Goal: Task Accomplishment & Management: Use online tool/utility

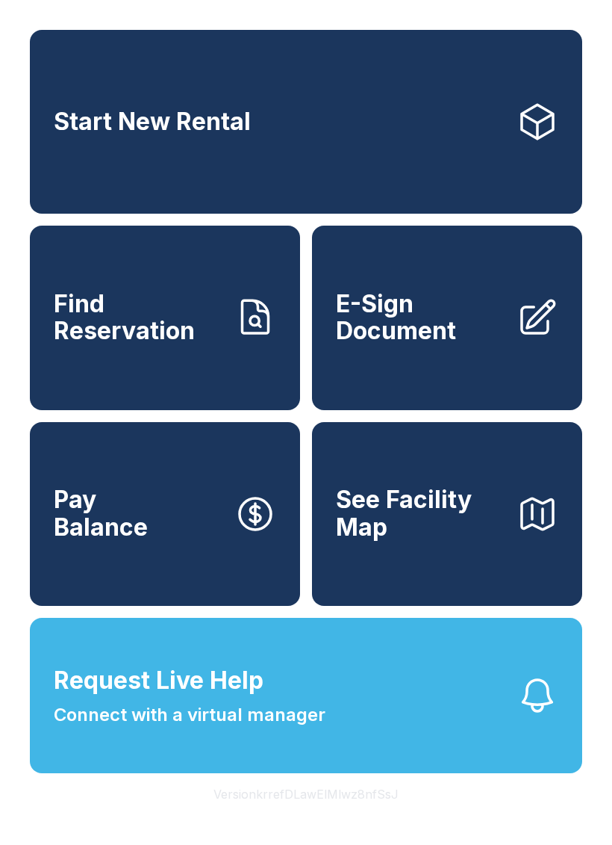
click at [152, 329] on span "Find Reservation" at bounding box center [138, 318] width 169 height 55
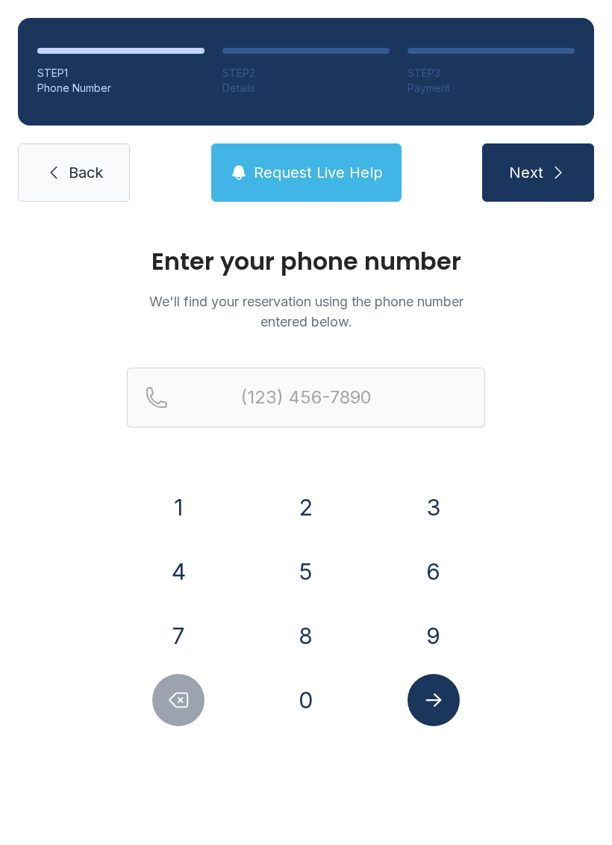
click at [434, 625] on button "9" at bounding box center [434, 635] width 52 height 52
click at [173, 507] on button "1" at bounding box center [178, 507] width 52 height 52
click at [311, 696] on button "0" at bounding box center [306, 700] width 52 height 52
click at [301, 505] on button "2" at bounding box center [306, 507] width 52 height 52
click at [423, 577] on button "6" at bounding box center [434, 571] width 52 height 52
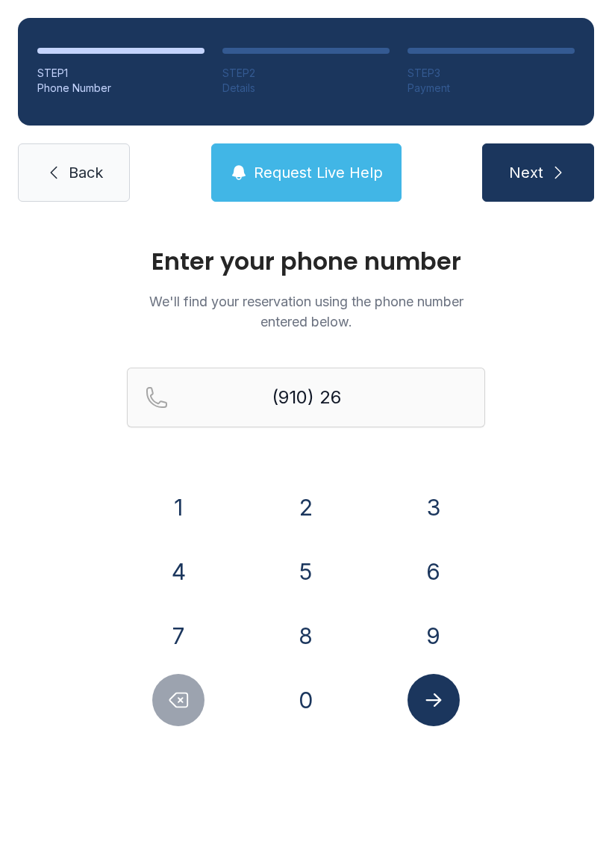
click at [180, 577] on button "4" at bounding box center [178, 571] width 52 height 52
click at [448, 503] on button "3" at bounding box center [434, 507] width 52 height 52
click at [429, 560] on button "6" at bounding box center [434, 571] width 52 height 52
click at [438, 505] on button "3" at bounding box center [434, 507] width 52 height 52
click at [313, 691] on button "0" at bounding box center [306, 700] width 52 height 52
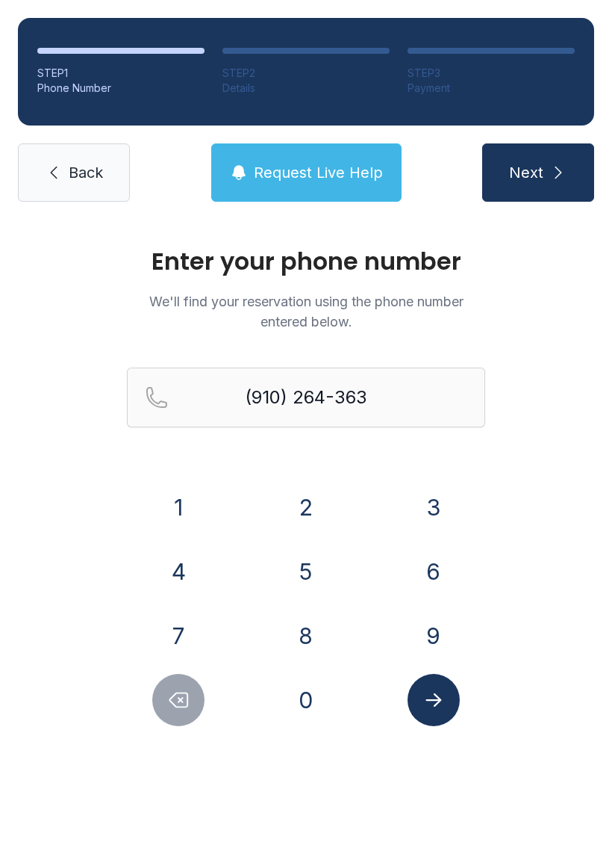
type input "[PHONE_NUMBER]"
click at [437, 702] on icon "Submit lookup form" at bounding box center [434, 700] width 22 height 22
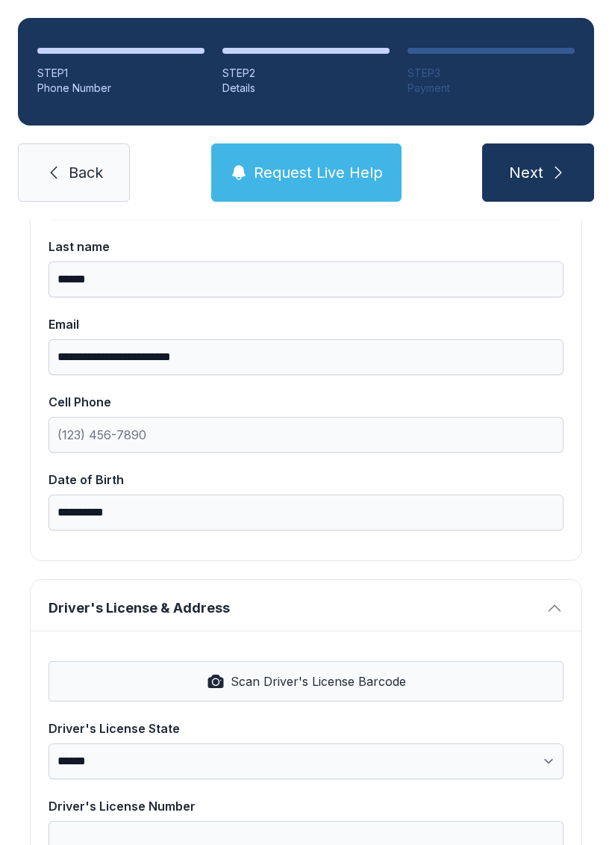
scroll to position [227, 0]
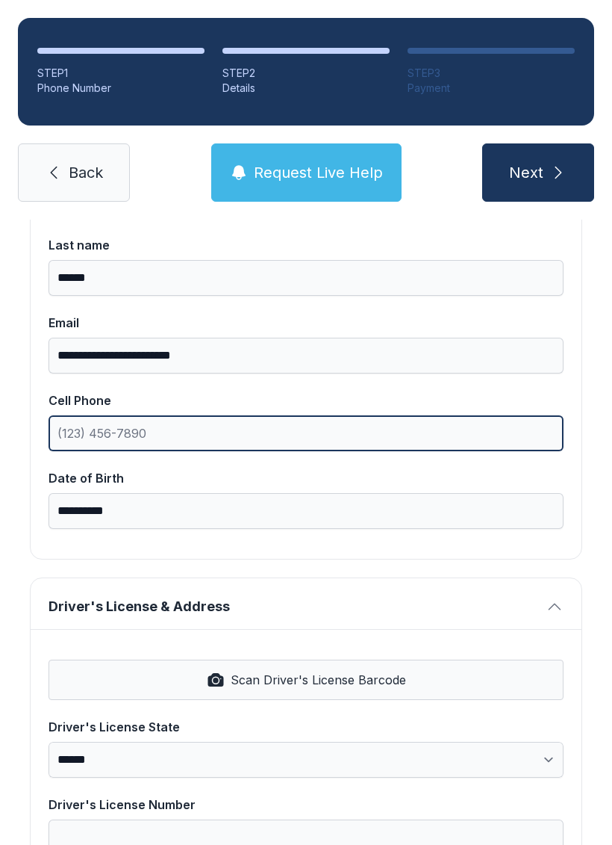
click at [294, 432] on input "Cell Phone" at bounding box center [306, 433] width 515 height 36
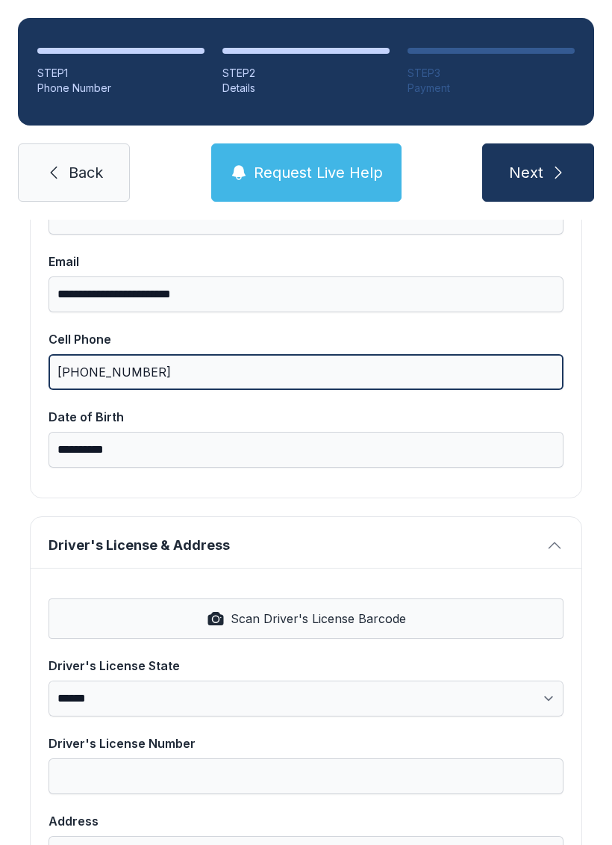
scroll to position [303, 0]
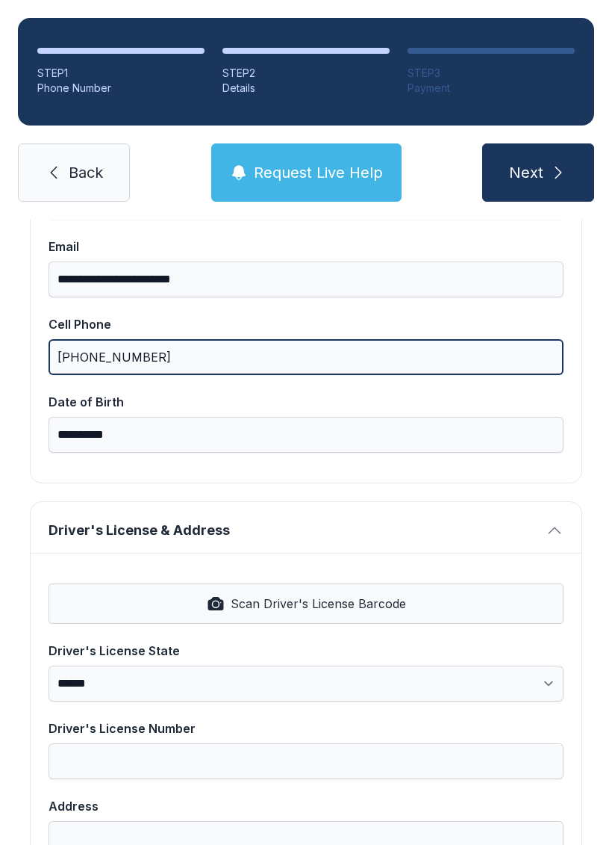
type input "[PHONE_NUMBER]"
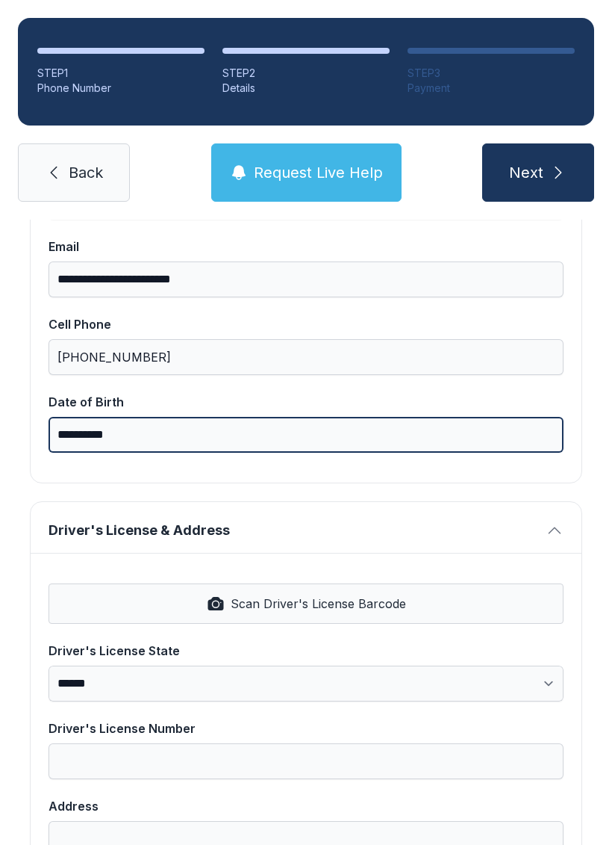
click at [257, 428] on input "**********" at bounding box center [306, 435] width 515 height 36
type input "*"
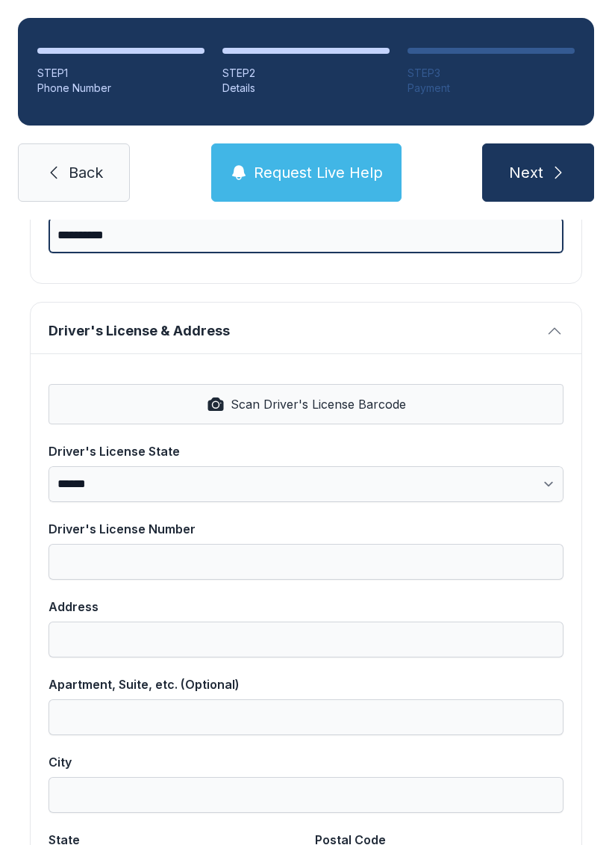
scroll to position [514, 0]
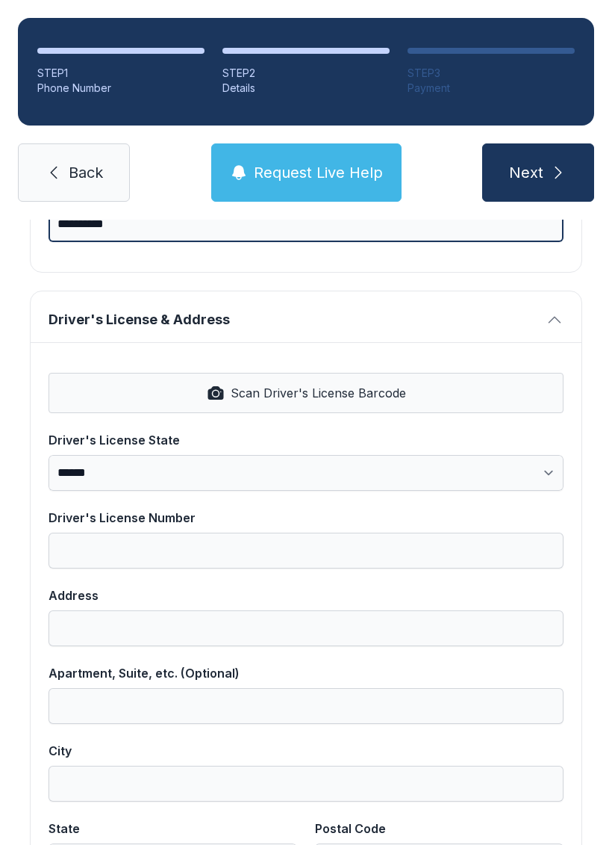
type input "**********"
click at [356, 391] on span "Scan Driver's License Barcode" at bounding box center [319, 393] width 176 height 18
select select "**"
type input "**********"
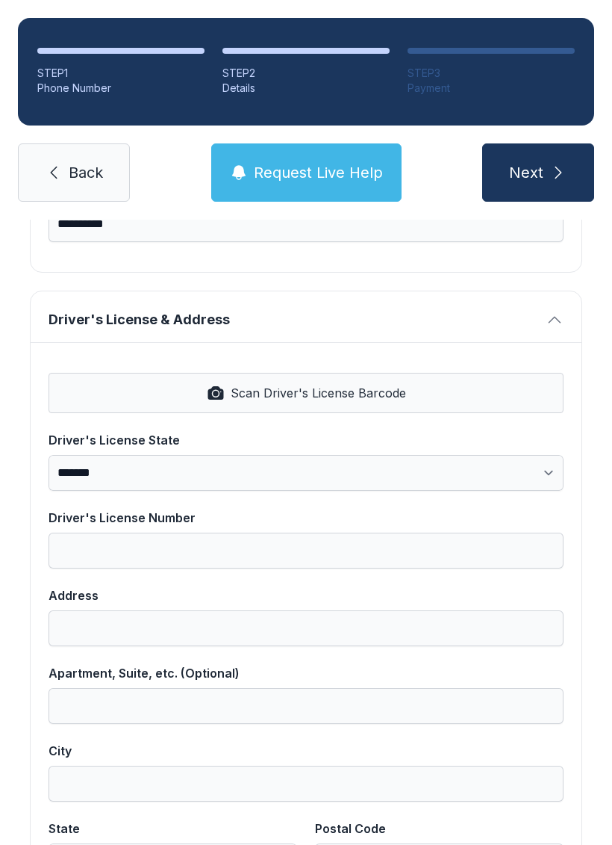
type input "**********"
select select "**"
type input "*****"
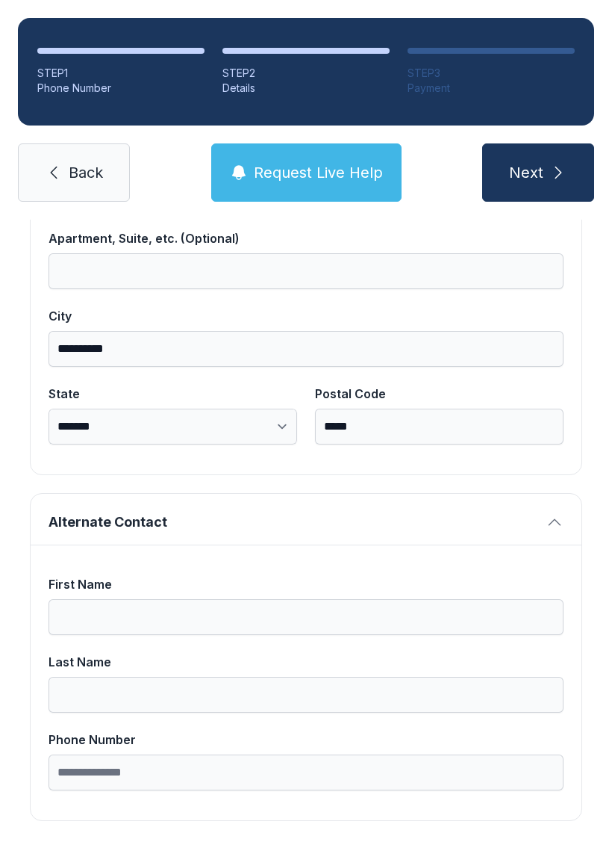
scroll to position [948, 0]
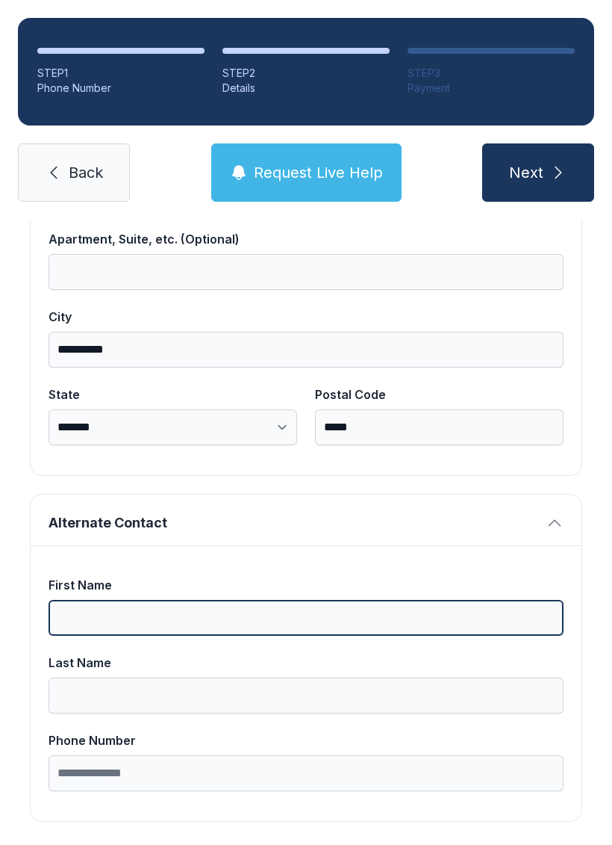
click at [202, 621] on input "First Name" at bounding box center [306, 618] width 515 height 36
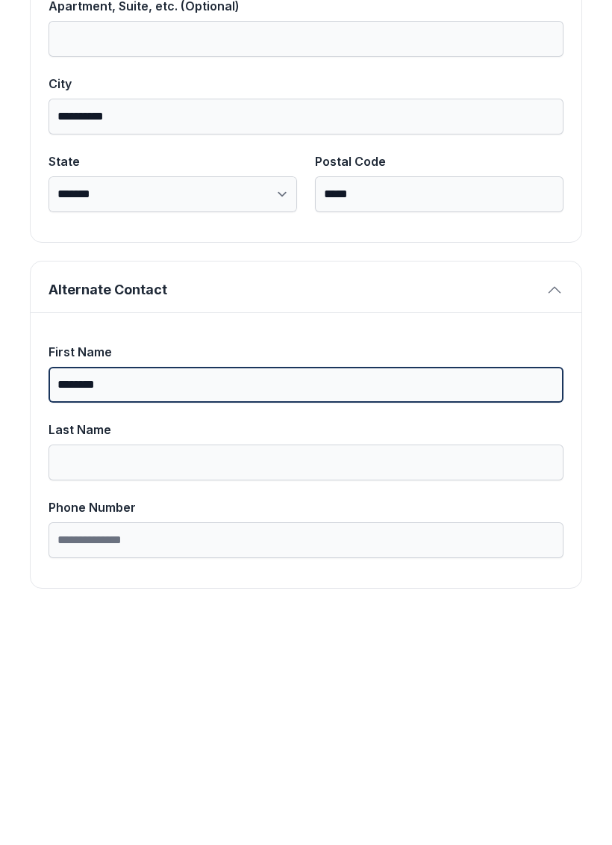
type input "*******"
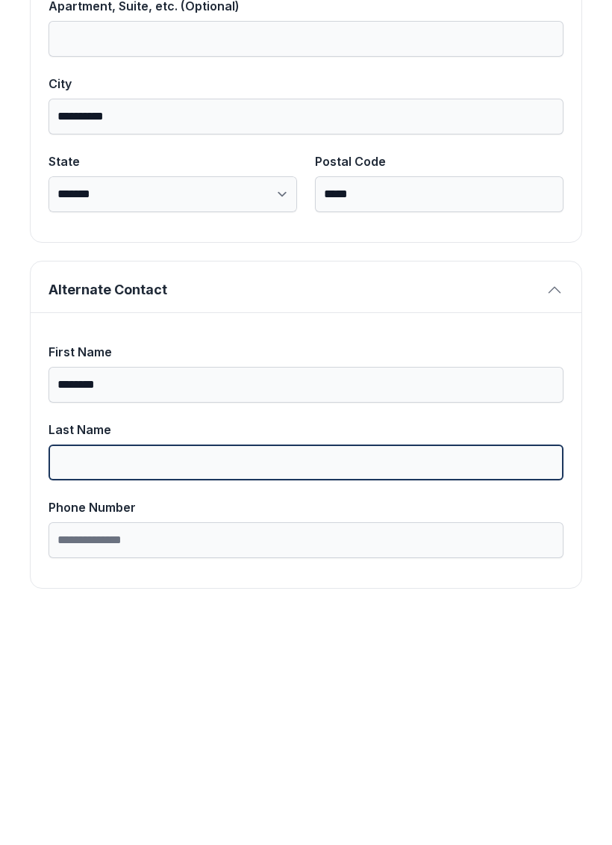
click at [148, 677] on input "Last Name" at bounding box center [306, 695] width 515 height 36
type input "******"
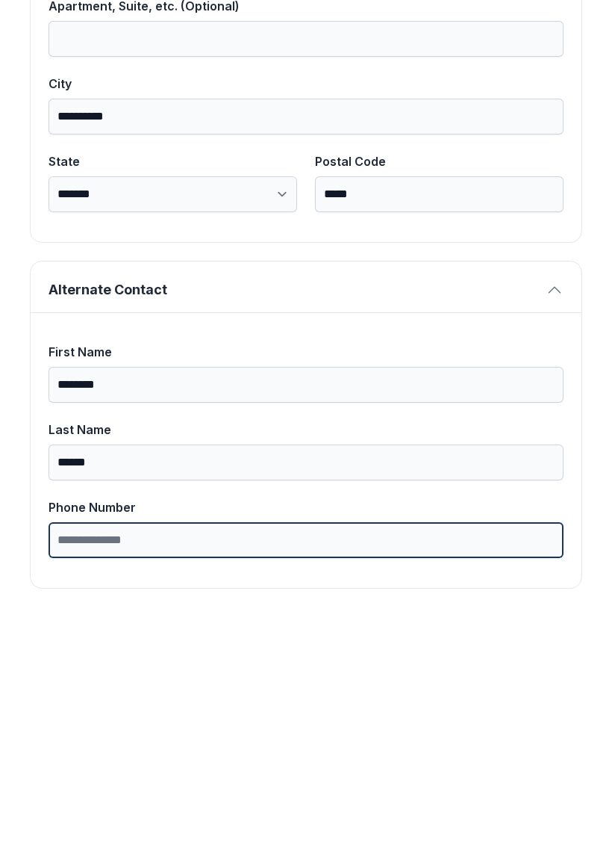
click at [291, 755] on input "Phone Number" at bounding box center [306, 773] width 515 height 36
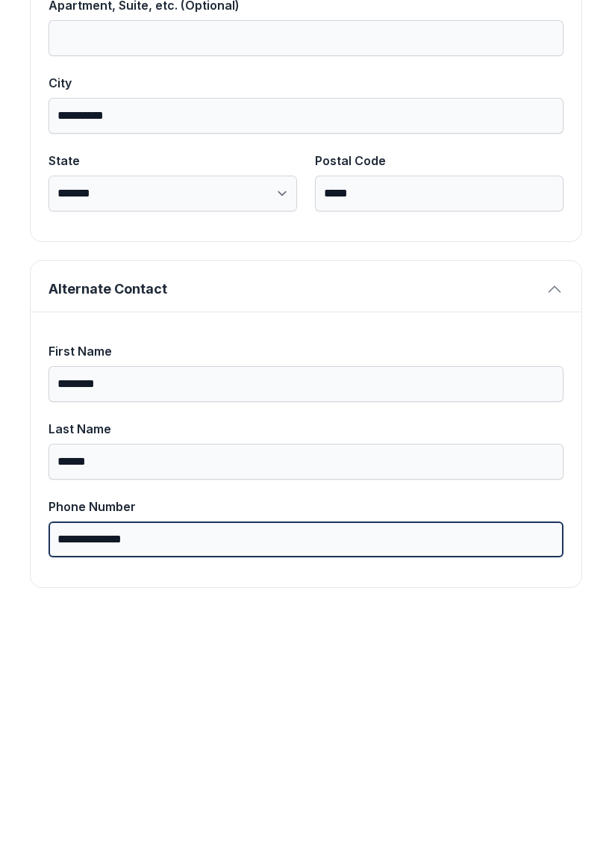
scroll to position [948, 0]
type input "**********"
click at [538, 143] on button "Next" at bounding box center [538, 172] width 112 height 58
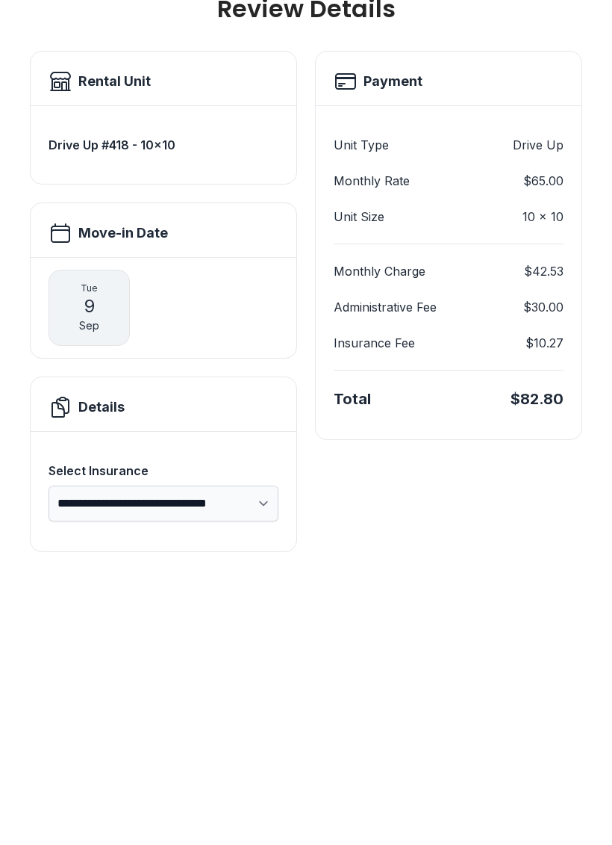
scroll to position [0, 0]
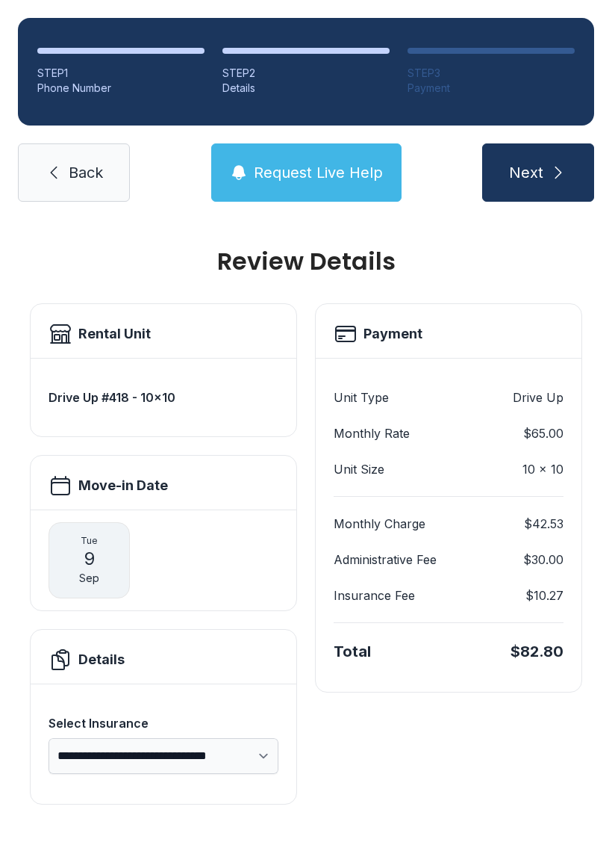
click at [261, 738] on select "**********" at bounding box center [164, 756] width 230 height 36
click at [63, 143] on link "Back" at bounding box center [74, 172] width 112 height 58
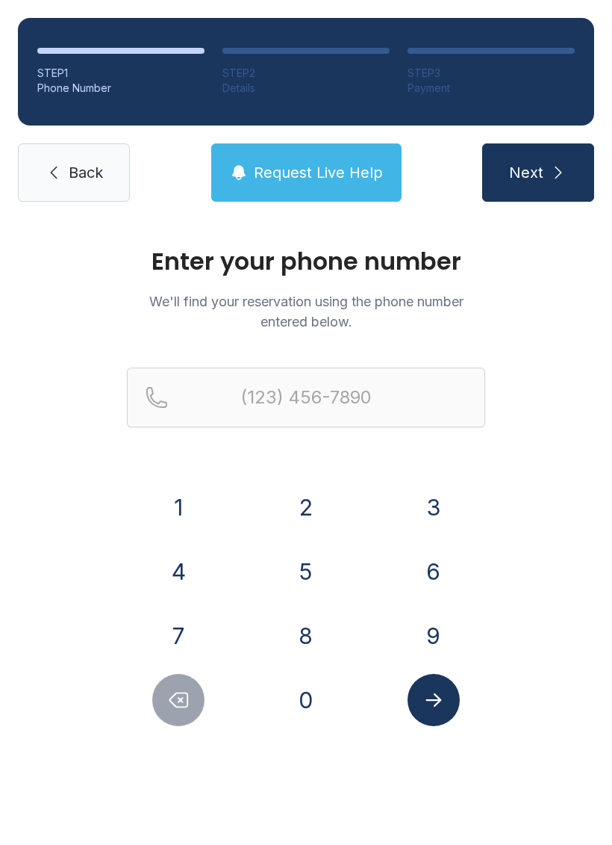
click at [427, 641] on button "9" at bounding box center [434, 635] width 52 height 52
click at [181, 503] on button "1" at bounding box center [178, 507] width 52 height 52
click at [305, 697] on button "0" at bounding box center [306, 700] width 52 height 52
click at [190, 701] on button "Delete number" at bounding box center [178, 700] width 52 height 52
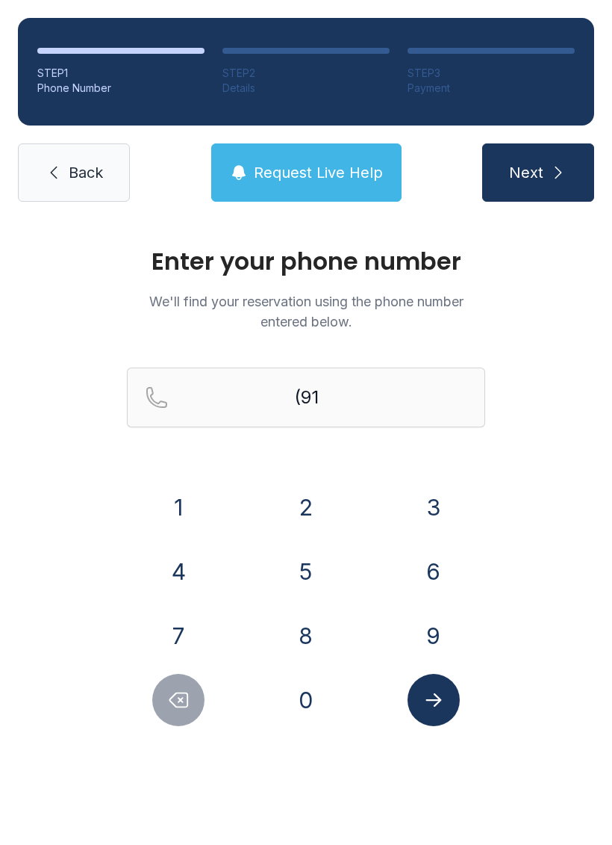
type input "(9"
click at [173, 704] on icon "Delete number" at bounding box center [179, 700] width 18 height 14
click at [65, 174] on link "Back" at bounding box center [74, 172] width 112 height 58
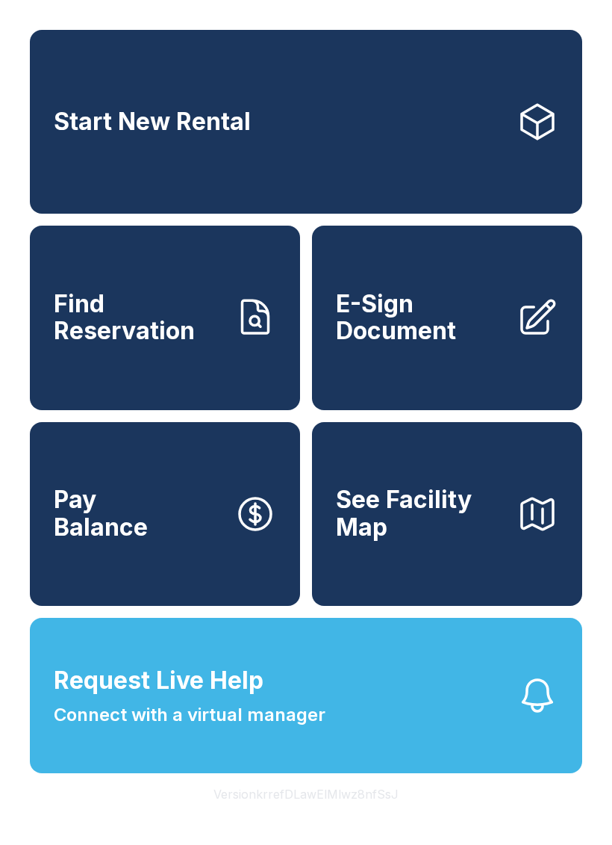
click at [414, 345] on span "E-Sign Document" at bounding box center [420, 318] width 169 height 55
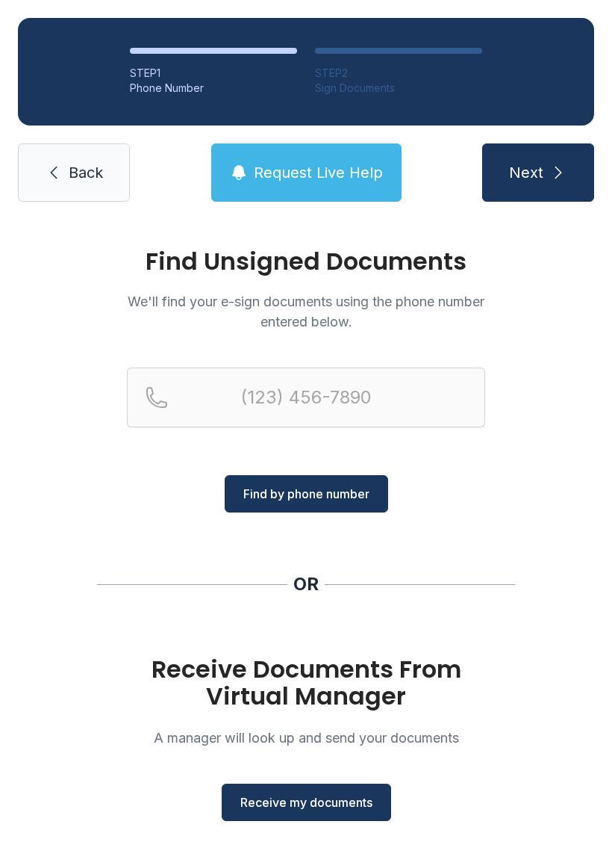
click at [313, 807] on span "Receive my documents" at bounding box center [306, 802] width 132 height 18
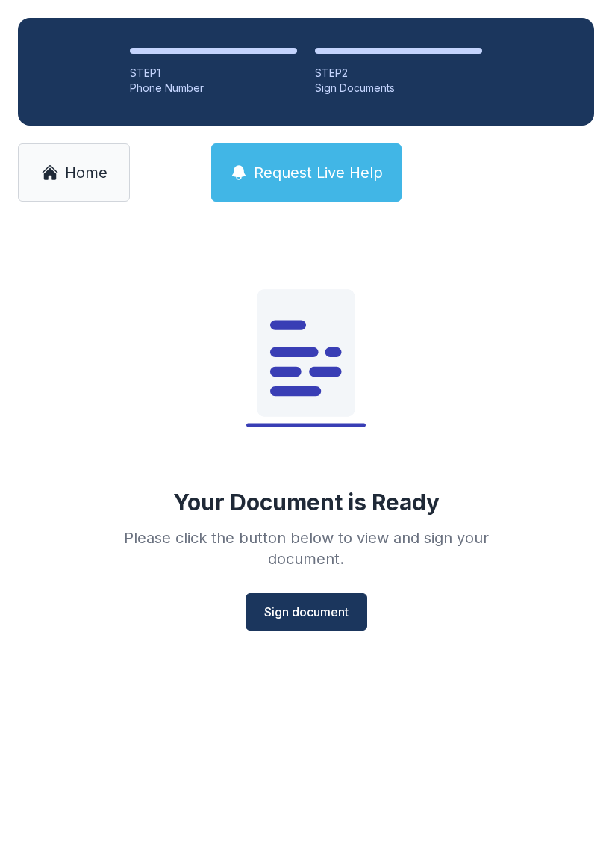
click at [314, 608] on span "Sign document" at bounding box center [306, 612] width 84 height 18
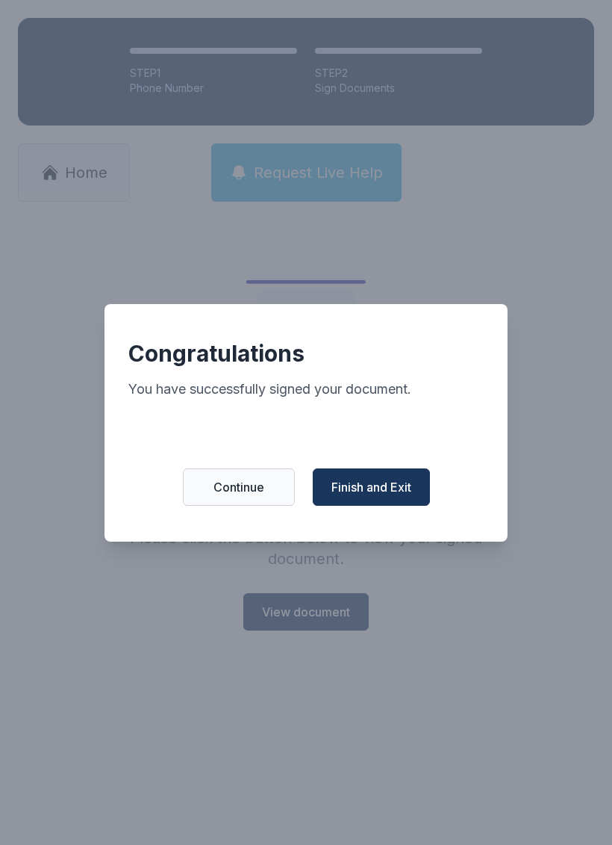
click at [367, 494] on span "Finish and Exit" at bounding box center [372, 487] width 80 height 18
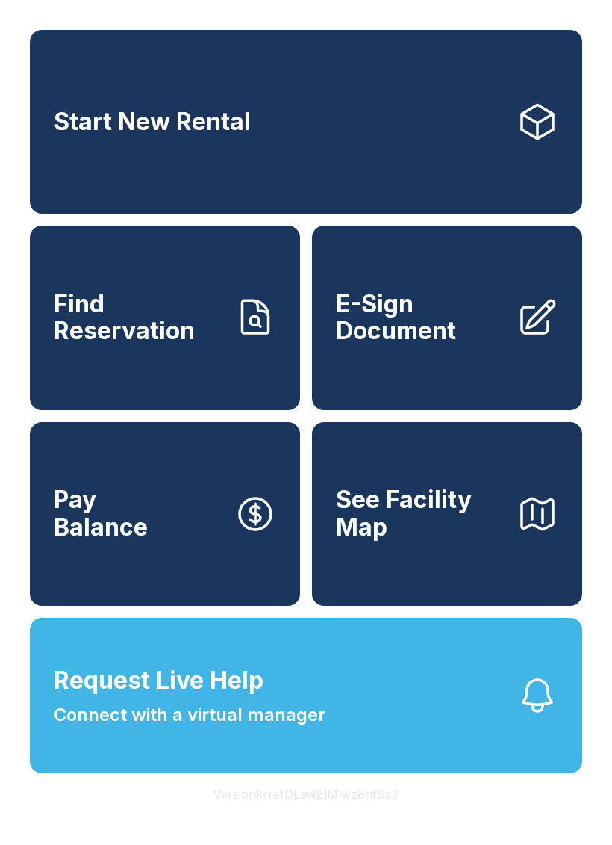
click at [181, 553] on button "Pay Balance" at bounding box center [165, 514] width 270 height 184
click at [406, 345] on span "E-Sign Document" at bounding box center [420, 318] width 169 height 55
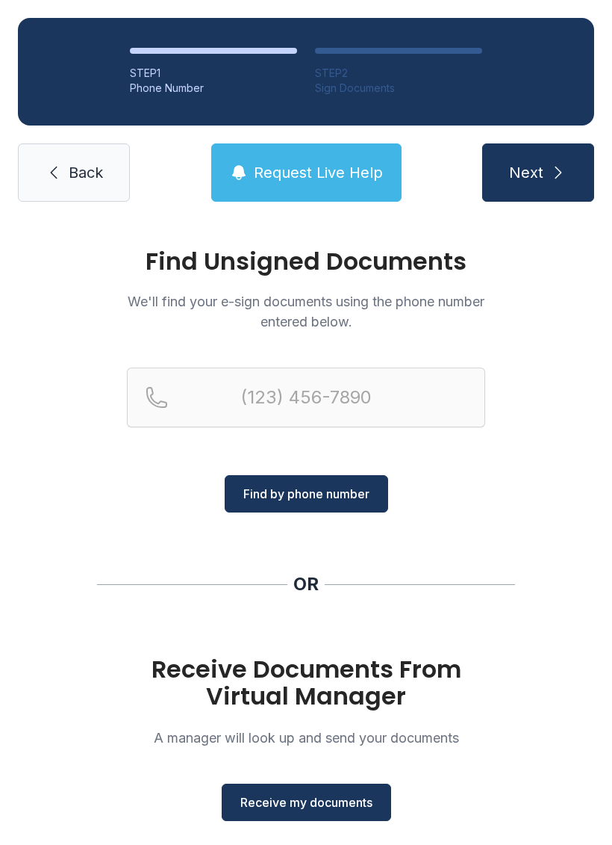
click at [332, 803] on span "Receive my documents" at bounding box center [306, 802] width 132 height 18
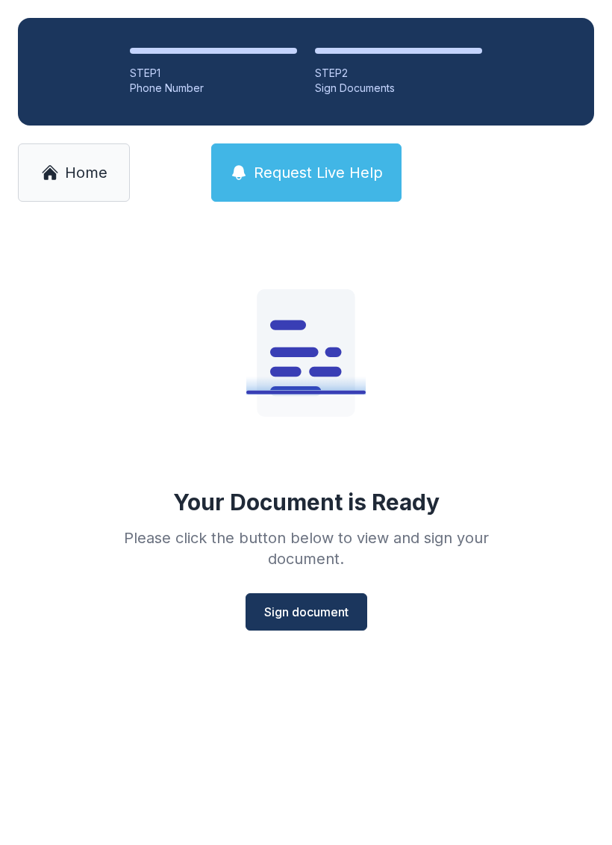
click at [329, 619] on span "Sign document" at bounding box center [306, 612] width 84 height 18
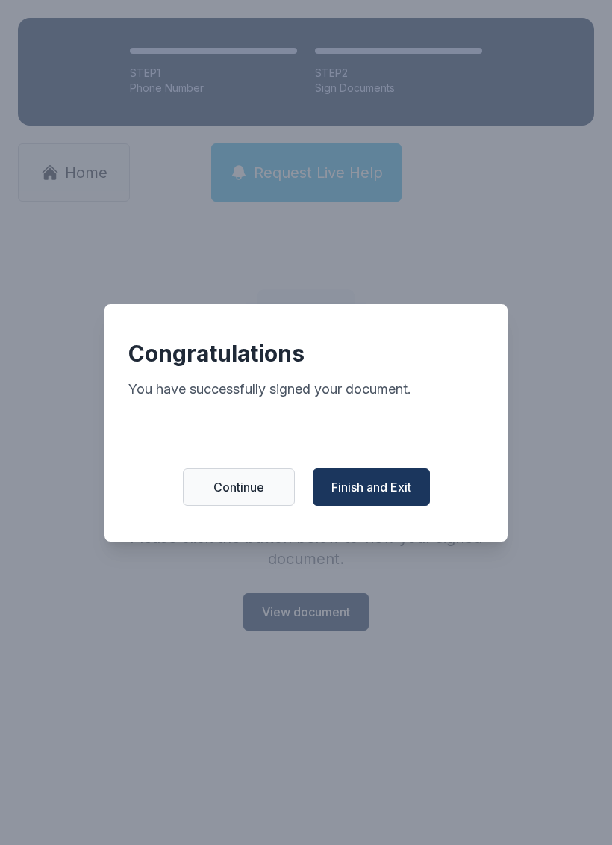
click at [382, 494] on span "Finish and Exit" at bounding box center [372, 487] width 80 height 18
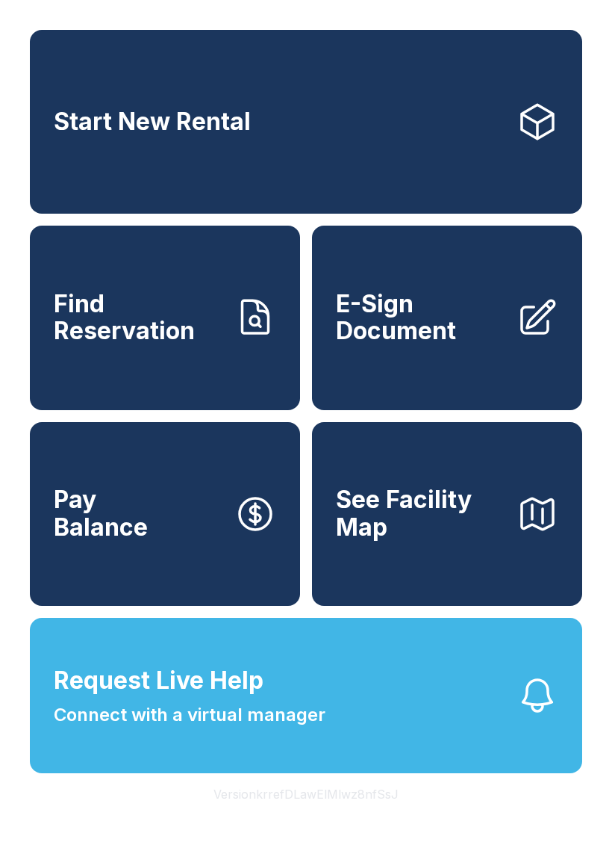
click at [378, 748] on button "Request Live Help Connect with a virtual manager" at bounding box center [306, 695] width 553 height 155
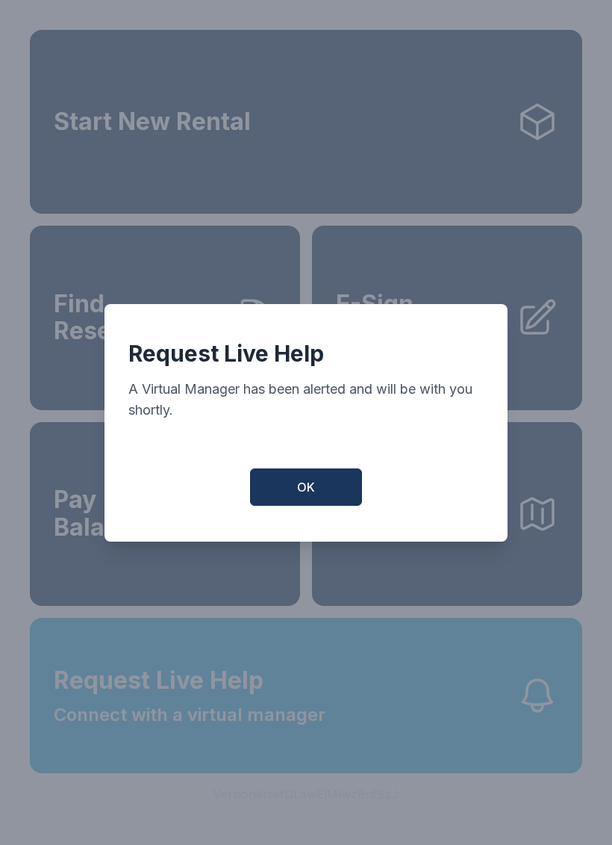
click at [323, 487] on button "OK" at bounding box center [306, 486] width 112 height 37
